Goal: Submit feedback/report problem: Provide input to the site owners about the experience or issues

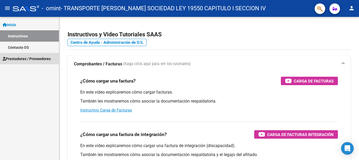
click at [10, 58] on span "Prestadores / Proveedores" at bounding box center [27, 59] width 48 height 6
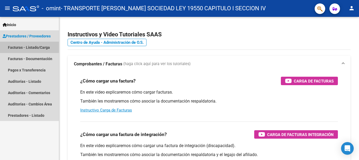
click at [13, 44] on link "Facturas - Listado/Carga" at bounding box center [29, 47] width 59 height 11
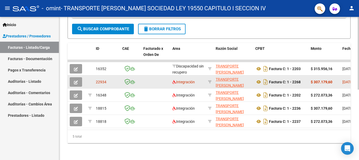
click at [74, 75] on datatable-body-cell at bounding box center [77, 81] width 18 height 13
click at [76, 80] on icon "button" at bounding box center [76, 82] width 4 height 4
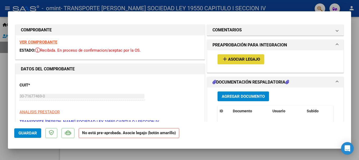
click at [231, 60] on span "Asociar Legajo" at bounding box center [244, 59] width 32 height 5
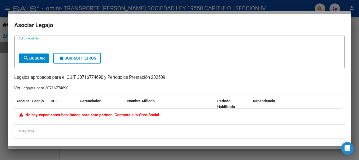
click at [3, 30] on div at bounding box center [179, 80] width 359 height 160
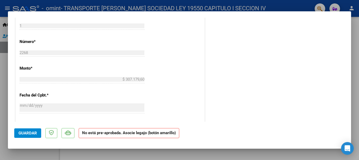
scroll to position [335, 0]
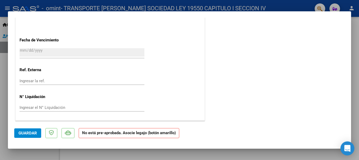
click at [347, 147] on icon "Open Intercom Messenger" at bounding box center [347, 148] width 6 height 7
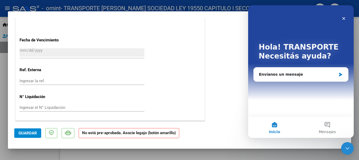
scroll to position [0, 0]
click at [292, 75] on div "Envíanos un mensaje" at bounding box center [297, 75] width 77 height 6
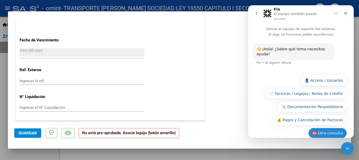
click at [324, 128] on button "🆘 Otra consulta" at bounding box center [327, 133] width 39 height 11
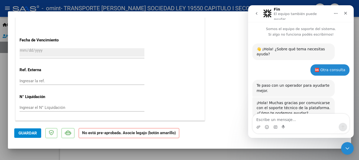
scroll to position [9, 0]
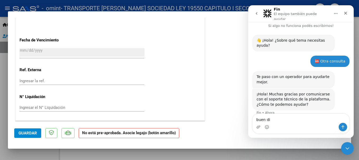
type textarea "buen dia"
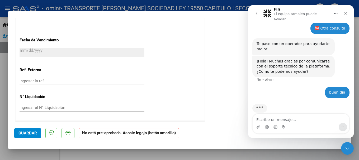
type textarea "n"
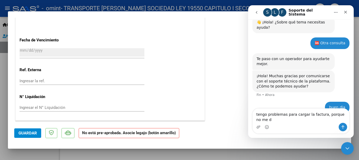
scroll to position [30, 0]
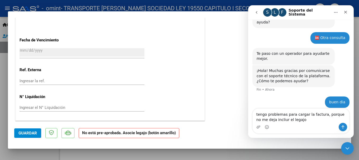
click at [268, 118] on textarea "tengo problemas para cargar la factura, porque no me deja incliur el legajo" at bounding box center [301, 116] width 97 height 14
click at [272, 121] on textarea "tengo problemas para cargar la factura, porque no me deja incliur el legajo" at bounding box center [301, 116] width 97 height 14
click at [290, 122] on textarea "tengo problemas para cargar la factura, porque no me deja incluir el legajo" at bounding box center [301, 116] width 97 height 14
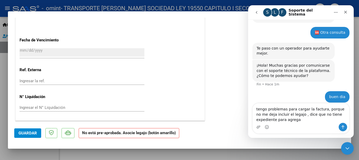
type textarea "tengo problemas para cargar la factura, porque no me deja incluir el legajo , d…"
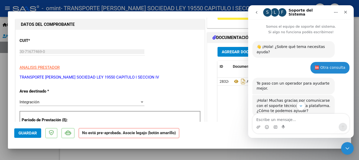
scroll to position [0, 0]
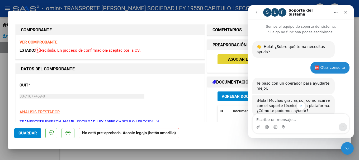
click at [225, 60] on mat-icon "add" at bounding box center [225, 59] width 6 height 6
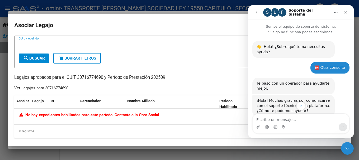
scroll to position [47, 0]
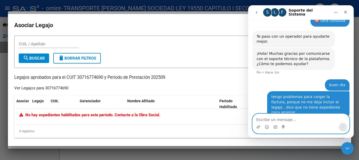
click at [258, 121] on textarea "Escribe un mensaje..." at bounding box center [301, 118] width 97 height 9
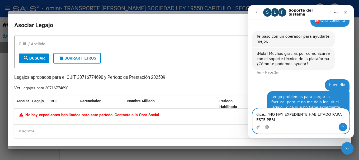
scroll to position [52, 0]
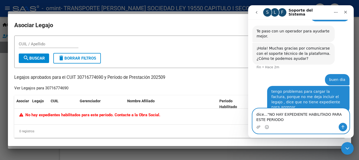
type textarea "dice..."NO HAY EXPEDIENTE HABILITADO PARA ESTE PERIODO""
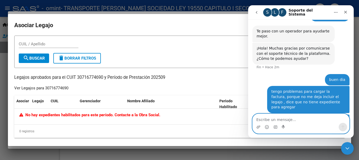
scroll to position [64, 0]
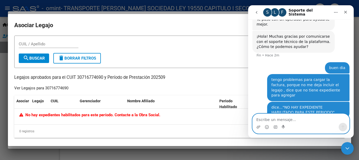
click at [261, 119] on textarea "Escribe un mensaje..." at bounding box center [301, 118] width 97 height 9
type textarea "L"
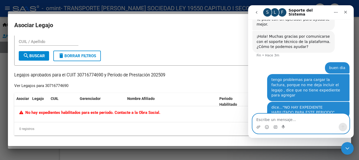
scroll to position [0, 0]
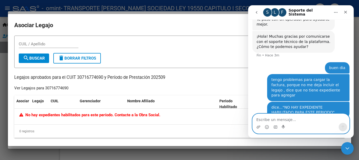
type textarea ","
type textarea "M"
type textarea "me pueden ayudar"
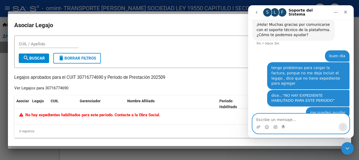
type textarea "?"
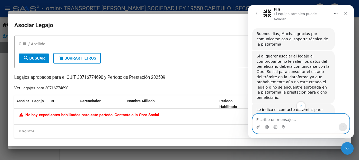
scroll to position [271, 0]
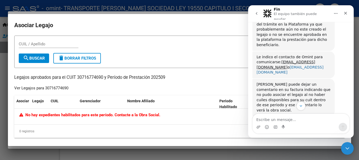
click at [267, 65] on link "[EMAIL_ADDRESS][DOMAIN_NAME]" at bounding box center [290, 70] width 67 height 10
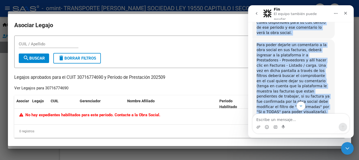
scroll to position [361, 0]
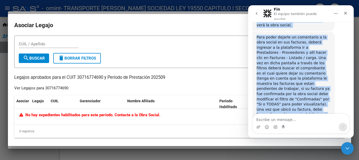
drag, startPoint x: 256, startPoint y: 67, endPoint x: 330, endPoint y: 115, distance: 88.5
click at [330, 115] on div "Somos el equipo de soporte del sistema. Si algo no funciona podés escribirnos! …" at bounding box center [301, 80] width 106 height 116
copy div "[PERSON_NAME] puede dejar un comentario en su factura indicando que no pudo aso…"
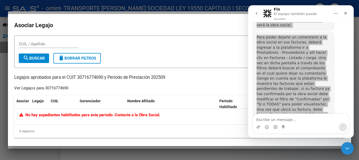
click at [4, 26] on div at bounding box center [179, 80] width 359 height 160
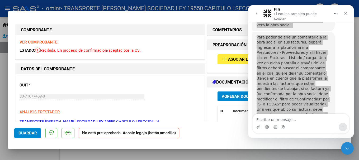
click at [2, 27] on div at bounding box center [179, 80] width 359 height 160
type input "$ 0,00"
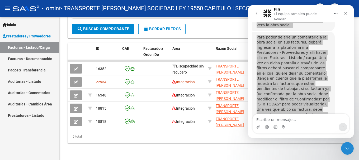
scroll to position [139, 0]
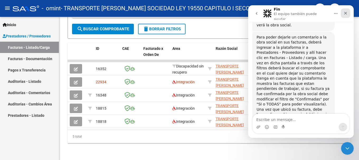
click at [345, 13] on icon "Cerrar" at bounding box center [345, 13] width 3 height 3
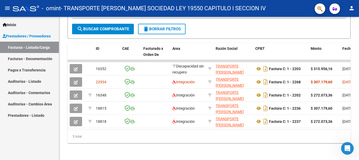
scroll to position [356, 0]
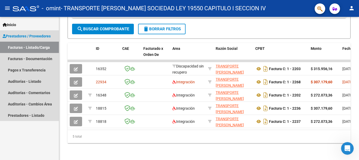
click at [34, 46] on link "Facturas - Listado/Carga" at bounding box center [29, 47] width 59 height 11
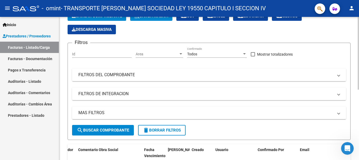
scroll to position [7, 0]
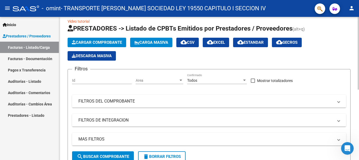
click at [81, 82] on input "Id" at bounding box center [102, 80] width 60 height 4
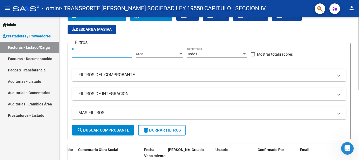
click at [112, 75] on mat-panel-title "FILTROS DEL COMPROBANTE" at bounding box center [205, 75] width 255 height 6
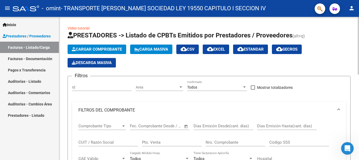
scroll to position [53, 0]
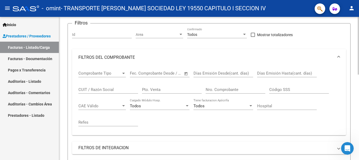
click at [95, 73] on span "Comprobante Tipo" at bounding box center [99, 73] width 43 height 5
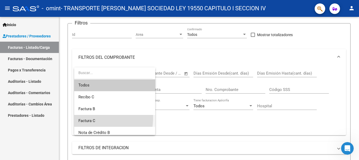
click at [82, 118] on span "Factura C" at bounding box center [114, 121] width 73 height 12
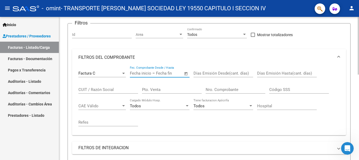
click at [157, 73] on input "text" at bounding box center [169, 73] width 26 height 5
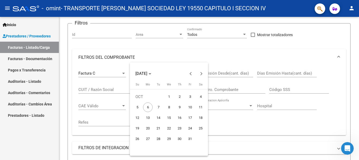
click at [168, 95] on span "1" at bounding box center [169, 97] width 10 height 10
type input "[DATE]"
click at [169, 94] on span "1" at bounding box center [169, 97] width 10 height 10
type input "[DATE]"
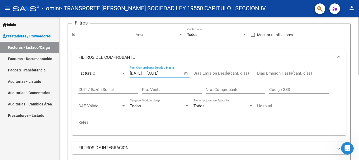
click at [109, 89] on input "CUIT / Razón Social" at bounding box center [108, 89] width 60 height 5
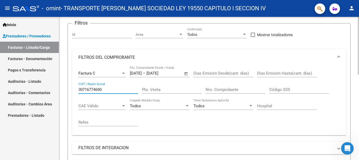
type input "30716774690"
click at [159, 92] on input "Pto. Venta" at bounding box center [172, 89] width 60 height 5
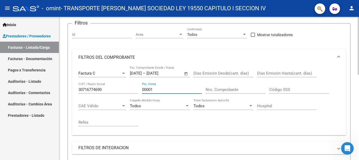
type input "00001"
click at [216, 90] on input "Nro. Comprobante" at bounding box center [236, 89] width 60 height 5
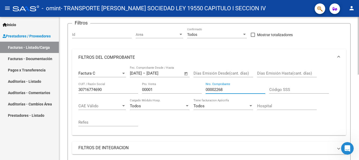
type input "00002268"
click at [105, 106] on span "CAE Válido" at bounding box center [99, 106] width 43 height 5
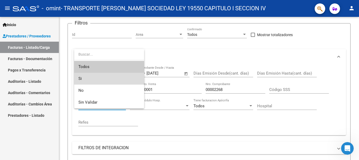
click at [86, 80] on span "Si" at bounding box center [108, 79] width 61 height 12
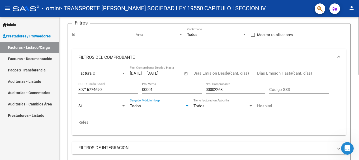
click at [146, 107] on div "Todos" at bounding box center [157, 106] width 55 height 5
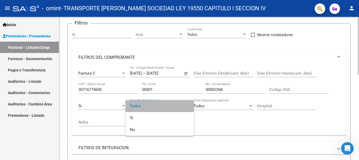
click at [146, 107] on span "Todos" at bounding box center [160, 106] width 60 height 12
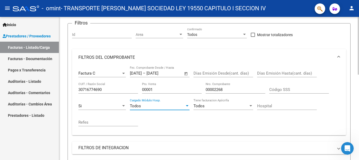
scroll to position [79, 0]
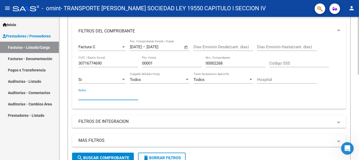
click at [81, 96] on input "Refes" at bounding box center [108, 96] width 60 height 5
click at [122, 80] on div at bounding box center [123, 79] width 3 height 1
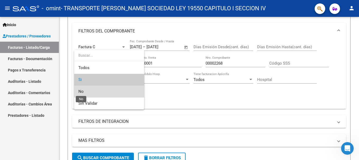
click at [82, 92] on span "No" at bounding box center [80, 91] width 5 height 5
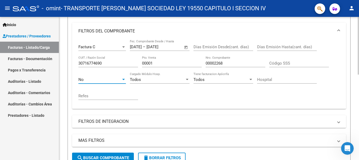
scroll to position [132, 0]
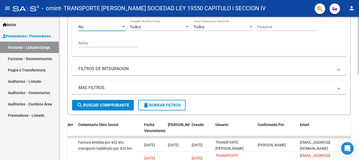
click at [88, 65] on mat-expansion-panel-header "FILTROS DE INTEGRACION" at bounding box center [209, 69] width 274 height 13
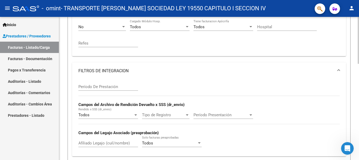
scroll to position [185, 0]
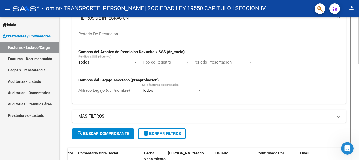
click at [167, 87] on div "Todos Solo facturas preaprobadas" at bounding box center [172, 88] width 60 height 11
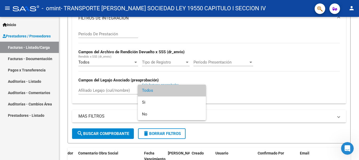
click at [92, 87] on div at bounding box center [179, 80] width 359 height 160
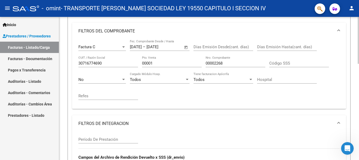
scroll to position [132, 0]
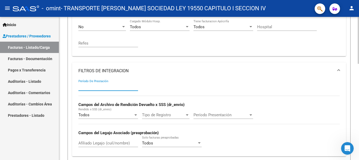
click at [87, 88] on input "Período De Prestación" at bounding box center [108, 86] width 60 height 5
click at [112, 102] on div "092025 Período De Prestación Campos del Archivo de Rendición Devuelto x SSS (dr…" at bounding box center [208, 115] width 261 height 73
drag, startPoint x: 96, startPoint y: 84, endPoint x: 93, endPoint y: 85, distance: 3.3
click at [93, 85] on div "092025 Período De Prestación" at bounding box center [108, 84] width 60 height 11
drag, startPoint x: 92, startPoint y: 87, endPoint x: 0, endPoint y: 83, distance: 92.2
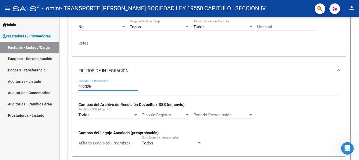
click at [0, 83] on mat-sidenav-container "Inicio Instructivos Contacto OS Prestadores / Proveedores Facturas - Listado/Ca…" at bounding box center [179, 88] width 359 height 143
type input "202509"
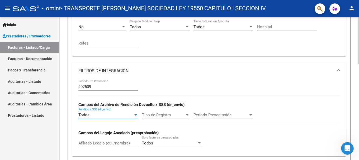
click at [134, 115] on div at bounding box center [135, 115] width 3 height 1
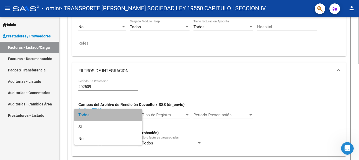
click at [134, 114] on span "Todos" at bounding box center [108, 115] width 60 height 12
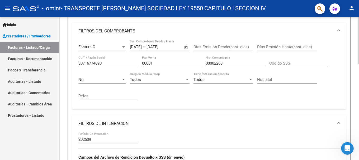
scroll to position [53, 0]
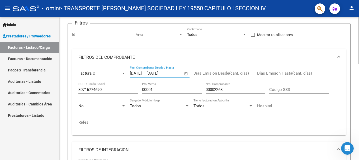
click at [160, 74] on input "[DATE]" at bounding box center [159, 73] width 26 height 5
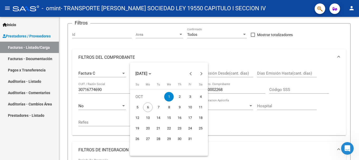
click at [169, 98] on span "1" at bounding box center [169, 97] width 10 height 10
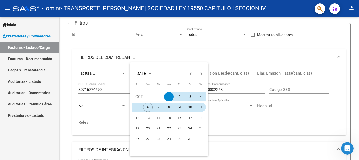
click at [200, 108] on span "11" at bounding box center [201, 108] width 10 height 10
type input "[DATE]"
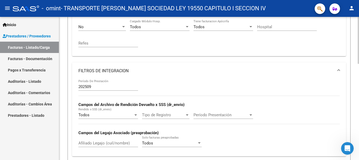
scroll to position [185, 0]
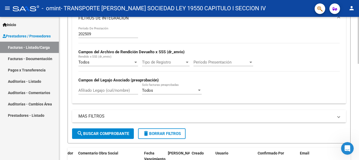
click at [100, 114] on mat-panel-title "MAS FILTROS" at bounding box center [205, 116] width 255 height 6
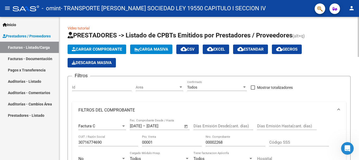
scroll to position [79, 0]
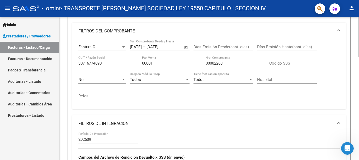
click at [86, 95] on input "Refes" at bounding box center [108, 96] width 60 height 5
type input "n"
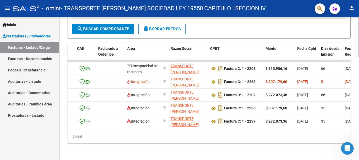
scroll to position [0, 0]
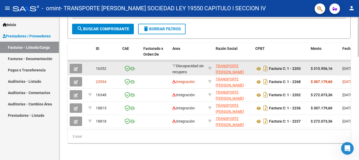
type input "NO APARECE EL CUIL DE LA AFILIADA PARA"
click at [73, 65] on button "button" at bounding box center [76, 69] width 12 height 10
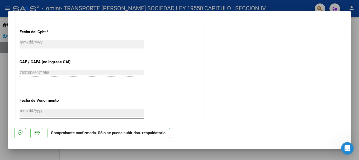
scroll to position [298, 0]
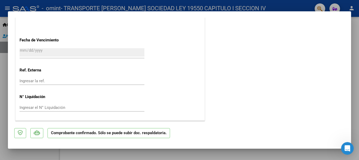
click at [3, 25] on div at bounding box center [179, 80] width 359 height 160
type input "$ 0,00"
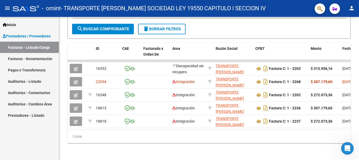
scroll to position [367, 0]
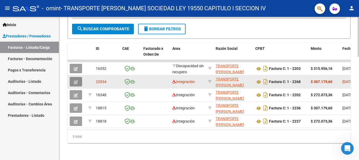
click at [75, 80] on icon "button" at bounding box center [76, 82] width 4 height 4
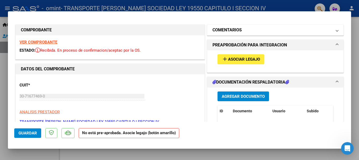
click at [230, 31] on h1 "COMENTARIOS" at bounding box center [226, 30] width 29 height 6
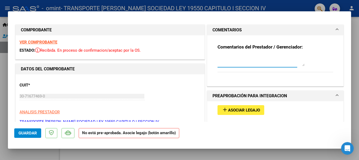
click at [222, 64] on textarea at bounding box center [260, 61] width 87 height 11
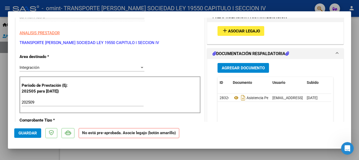
scroll to position [26, 0]
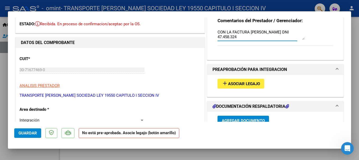
click at [263, 36] on textarea "NO ME APARECE EL LEGAJO PARA ASOCIARLO CON LA FACTURA [PERSON_NAME] DNI 47.458.…" at bounding box center [260, 34] width 87 height 11
click at [255, 36] on textarea "NO ME APARECE EL LEGAJO PARA ASOCIARLO CON LA FACTURA [PERSON_NAME] DNI 47.458.…" at bounding box center [260, 34] width 87 height 11
click at [282, 37] on textarea "NO ME APARECE EL LEGAJO PARA ASOCIARLO CON LA FACTURA [PERSON_NAME] DNI 47.458.…" at bounding box center [260, 34] width 87 height 11
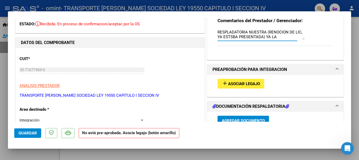
click at [266, 31] on textarea "NO ME APARECE EL LEGAJO PARA ASOCIARLO CON LA FACTURA [PERSON_NAME] DNI 47.458.…" at bounding box center [260, 34] width 87 height 11
click at [232, 37] on textarea "NO ME APARECE EL LEGAJO PARA ASOCIARLO CON LA FACTURA [PERSON_NAME] DNI 47.458.…" at bounding box center [260, 34] width 87 height 11
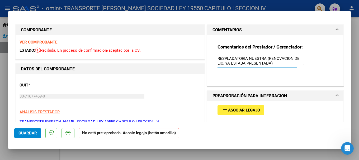
scroll to position [132, 0]
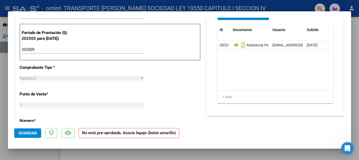
type textarea "NO ME APARECE EL LEGAJO PARA ASOCIARLO CON LA FACTURA [PERSON_NAME] DNI 47.458.…"
click at [34, 134] on span "Guardar" at bounding box center [27, 133] width 18 height 5
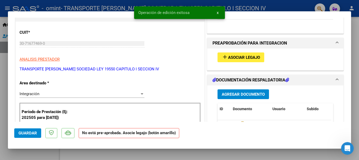
scroll to position [0, 0]
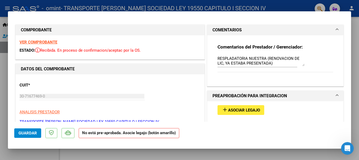
click at [4, 18] on div at bounding box center [179, 80] width 359 height 160
type input "$ 0,00"
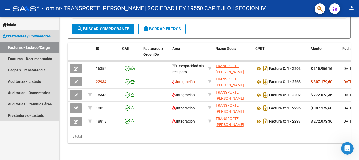
click at [22, 34] on span "Prestadores / Proveedores" at bounding box center [27, 36] width 48 height 6
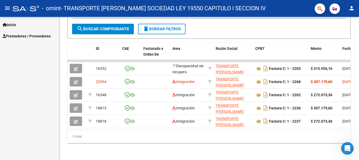
click at [350, 7] on mat-icon "person" at bounding box center [351, 8] width 6 height 6
click at [340, 36] on button "exit_to_app Salir" at bounding box center [341, 35] width 32 height 13
